Goal: Task Accomplishment & Management: Use online tool/utility

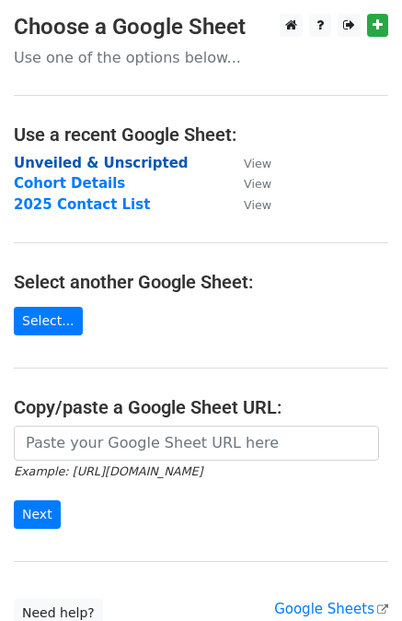
click at [134, 164] on strong "Unveiled & Unscripted" at bounding box center [101, 163] width 175 height 17
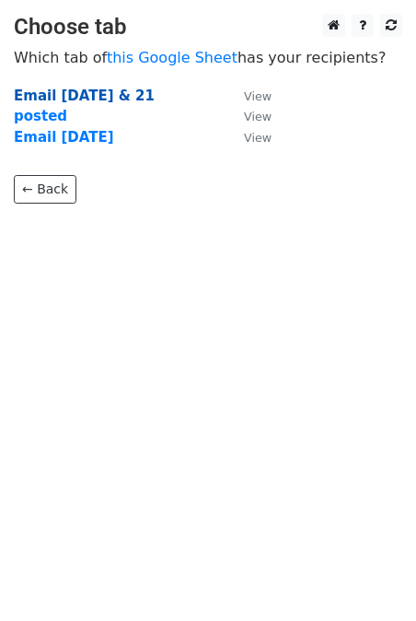
click at [142, 97] on strong "Email 2025.09.15 & 21" at bounding box center [84, 95] width 141 height 17
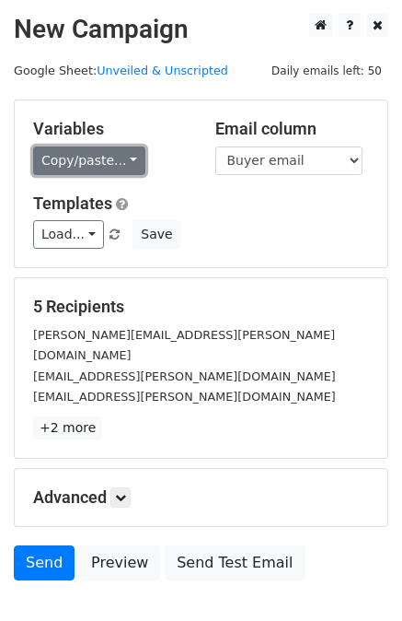
click at [72, 146] on link "Copy/paste..." at bounding box center [89, 160] width 112 height 29
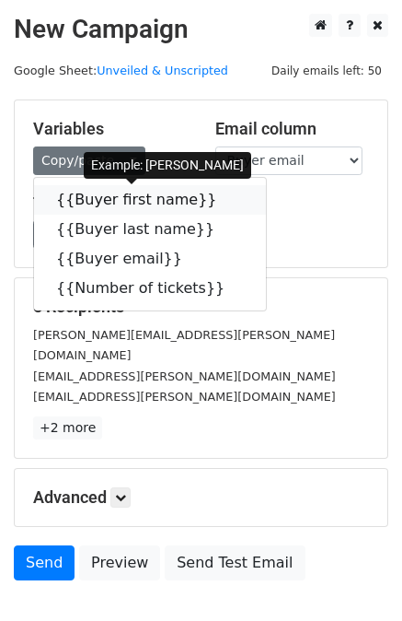
click at [96, 196] on link "{{Buyer first name}}" at bounding box center [150, 199] width 232 height 29
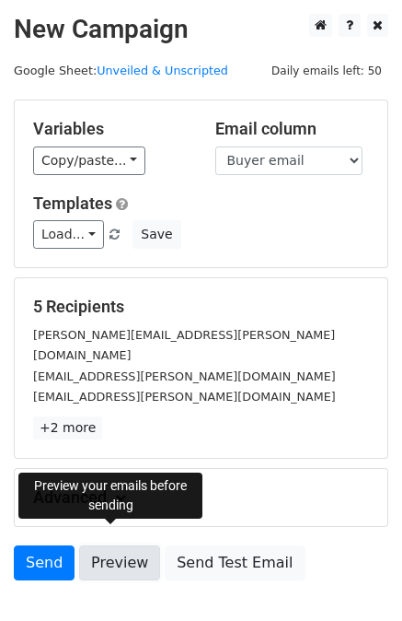
click at [108, 547] on link "Preview" at bounding box center [119, 562] width 81 height 35
